Goal: Task Accomplishment & Management: Use online tool/utility

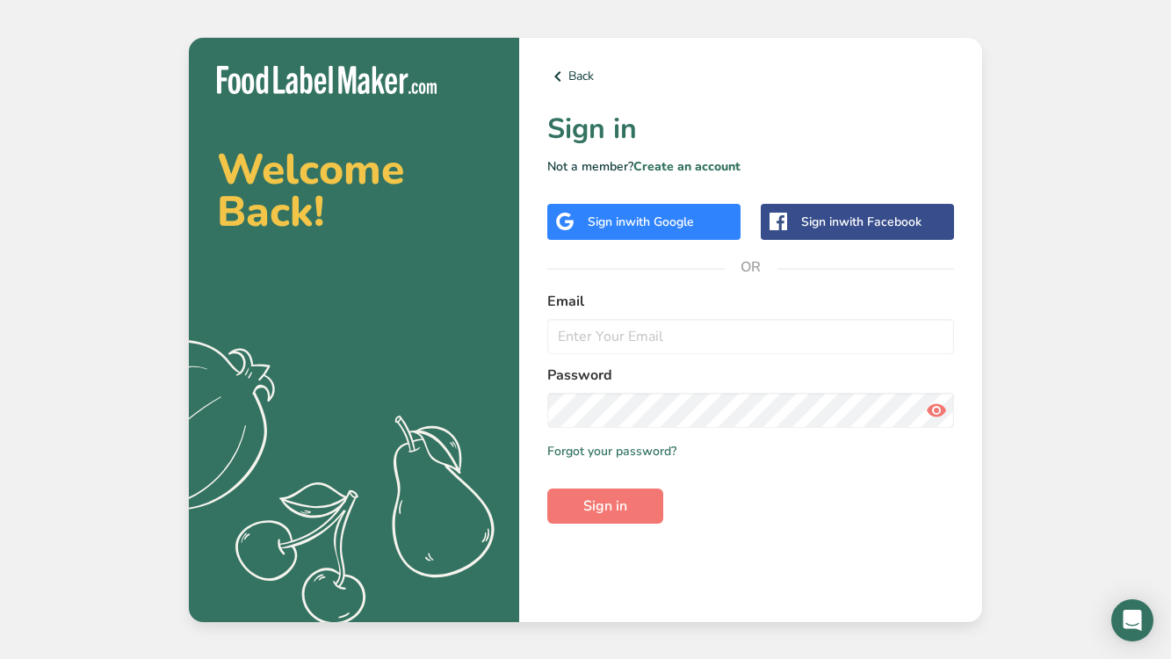
click at [656, 218] on span "with Google" at bounding box center [659, 221] width 69 height 17
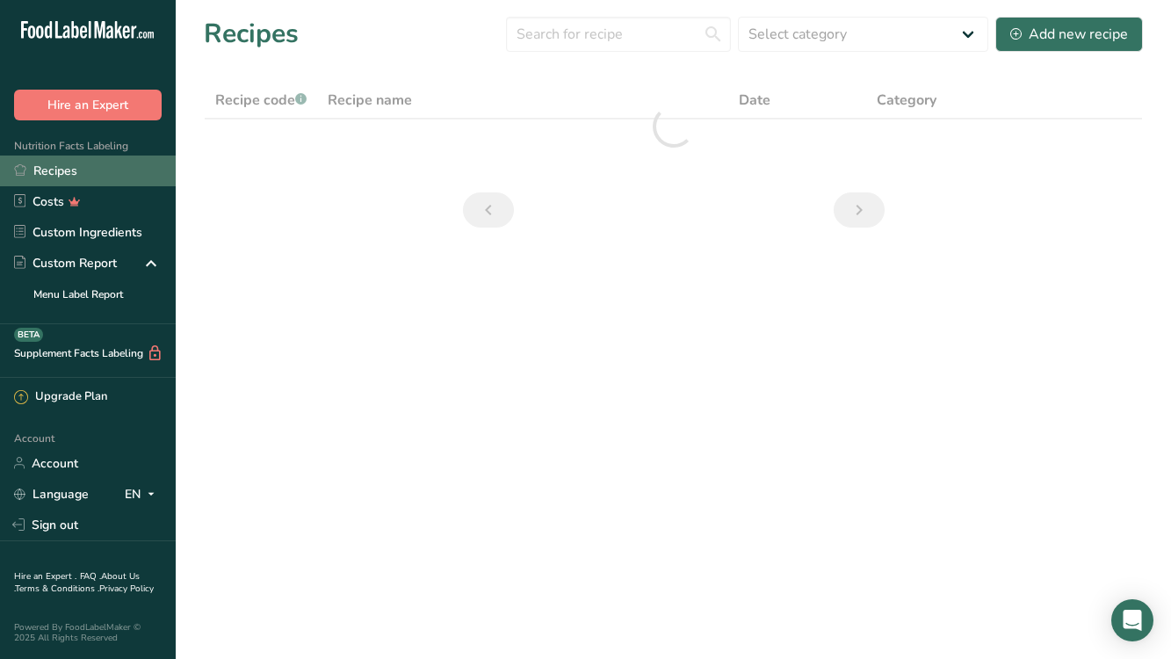
click at [76, 175] on link "Recipes" at bounding box center [88, 170] width 176 height 31
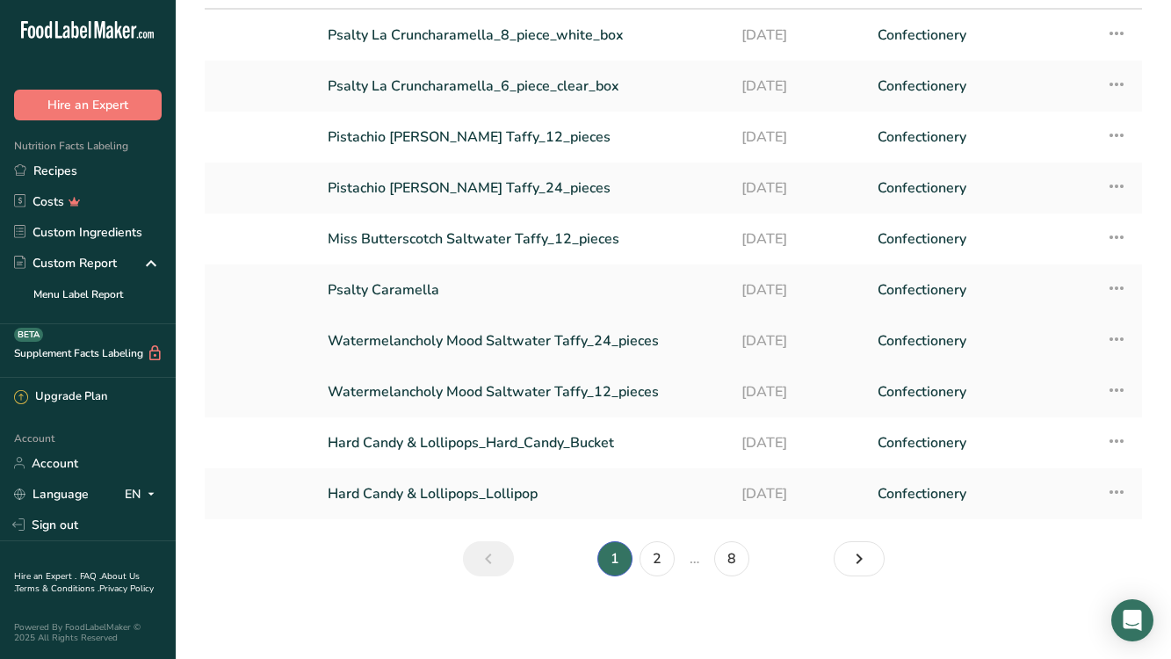
scroll to position [112, 0]
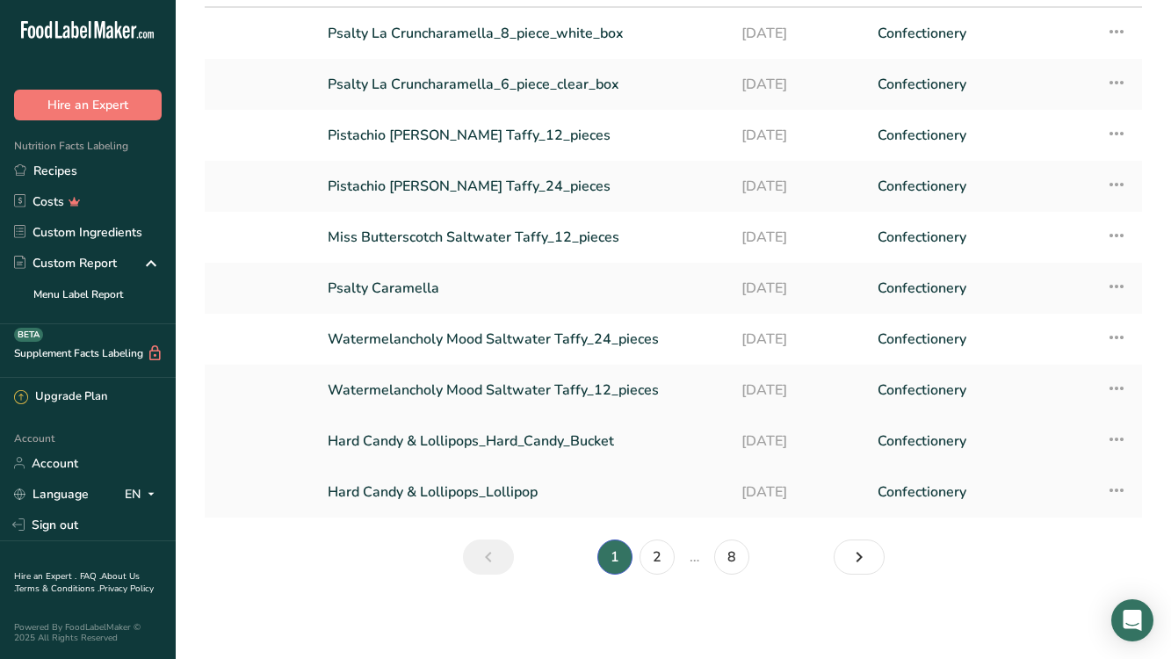
click at [539, 442] on link "Hard Candy & Lollipops_Hard_Candy_Bucket" at bounding box center [524, 440] width 393 height 37
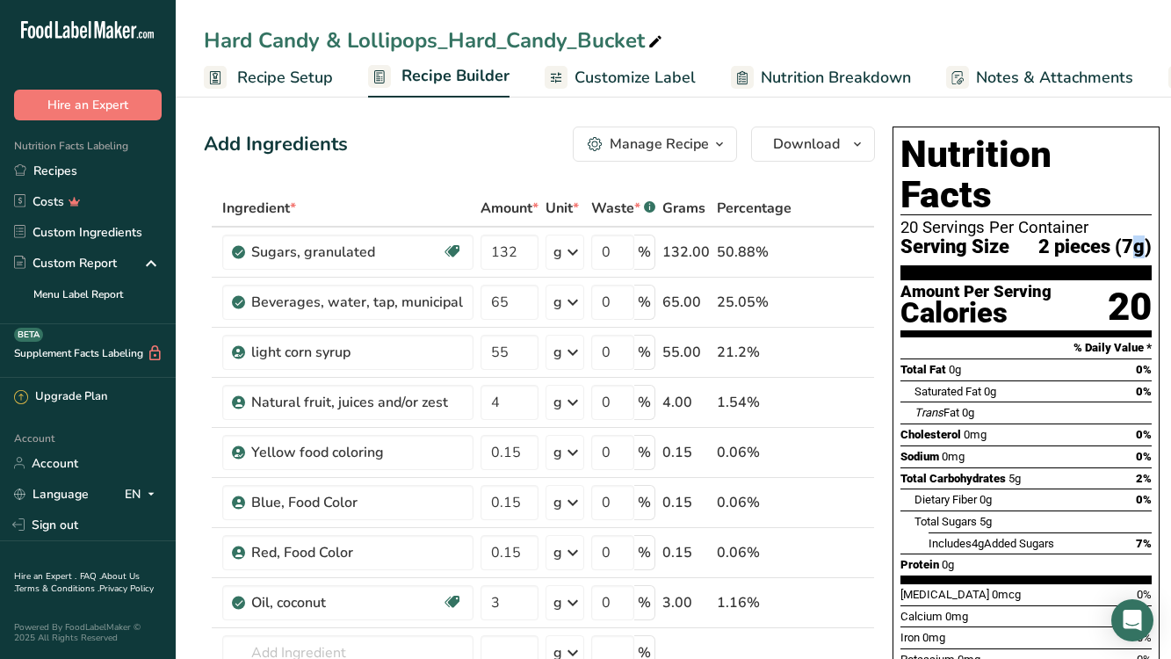
drag, startPoint x: 1043, startPoint y: 207, endPoint x: 1034, endPoint y: 206, distance: 9.8
click at [1038, 236] on span "2 pieces (7g)" at bounding box center [1094, 247] width 113 height 22
drag, startPoint x: 1044, startPoint y: 208, endPoint x: 1035, endPoint y: 208, distance: 9.7
click at [1038, 236] on span "2 pieces (7g)" at bounding box center [1094, 247] width 113 height 22
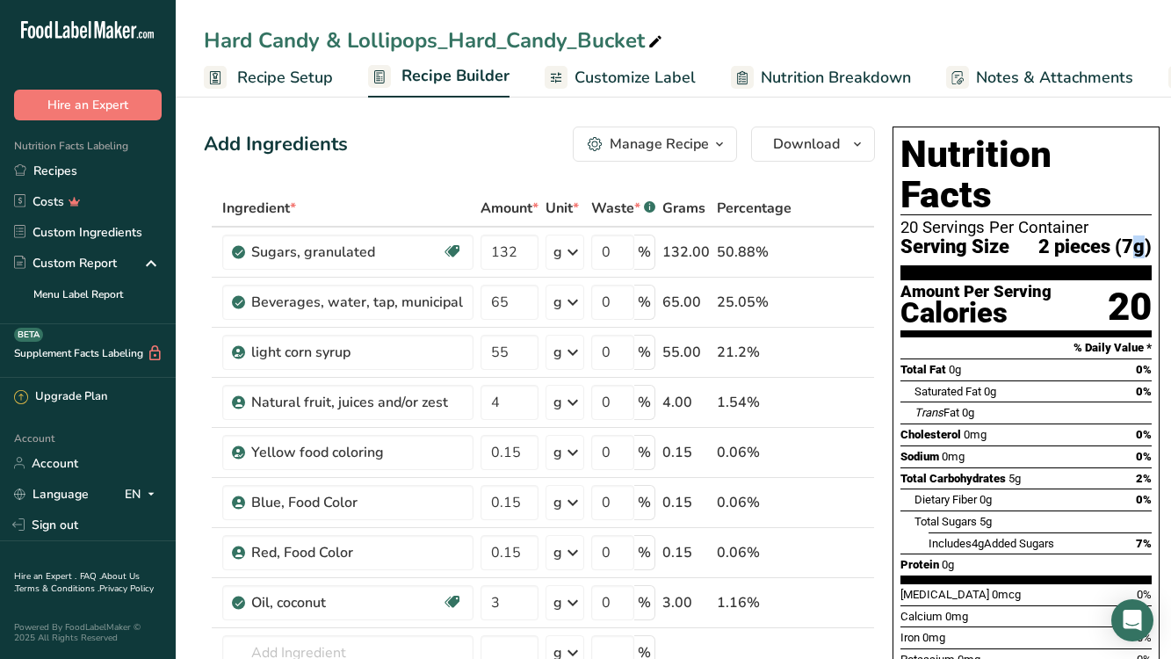
drag, startPoint x: 1035, startPoint y: 208, endPoint x: 1043, endPoint y: 209, distance: 8.8
click at [1043, 236] on span "2 pieces (7g)" at bounding box center [1094, 247] width 113 height 22
